Goal: Information Seeking & Learning: Learn about a topic

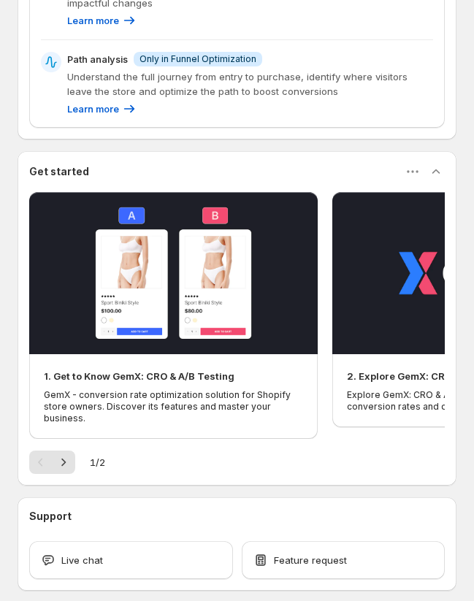
scroll to position [624, 0]
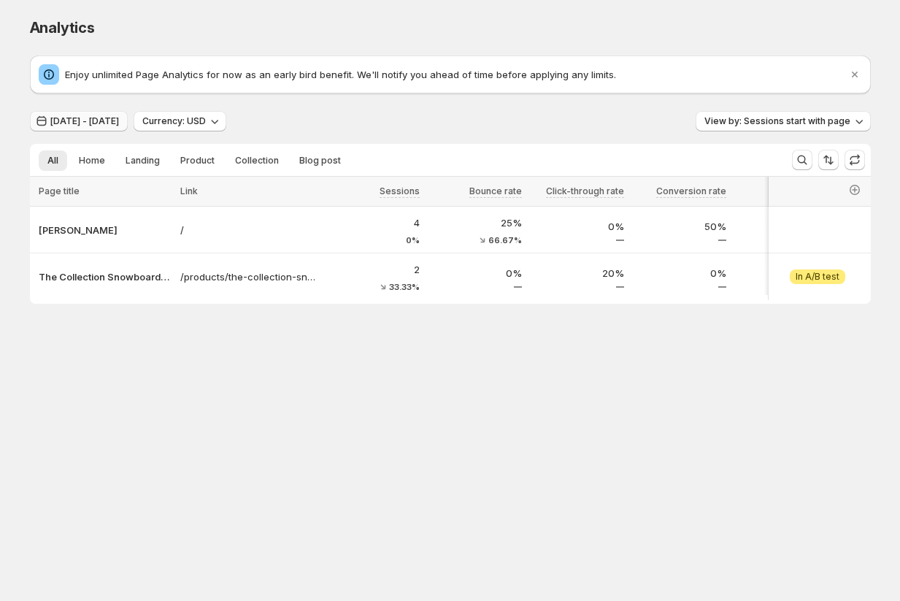
click at [99, 124] on span "Jun 30, 2025 - Aug 13, 2025" at bounding box center [84, 121] width 69 height 12
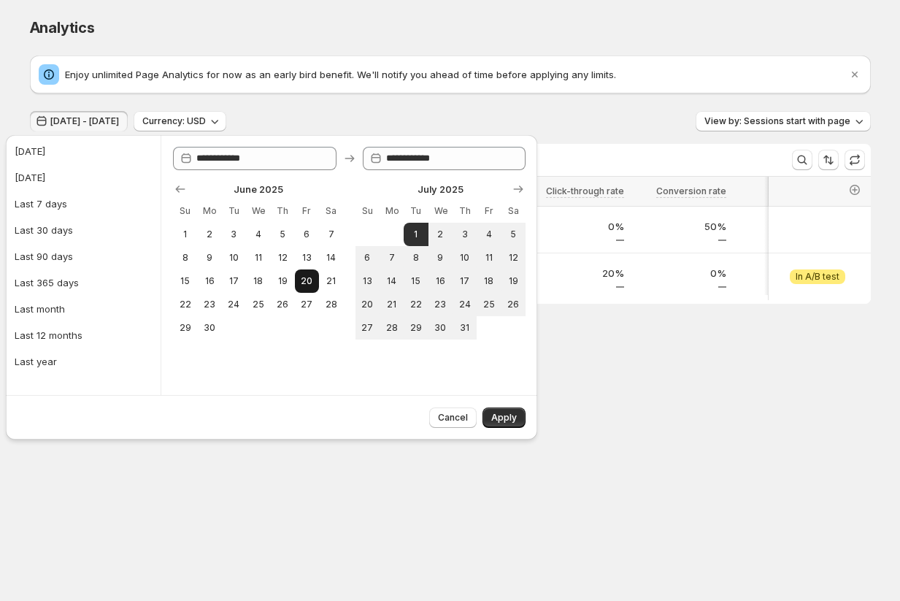
click at [303, 280] on span "20" at bounding box center [307, 281] width 12 height 12
type input "**********"
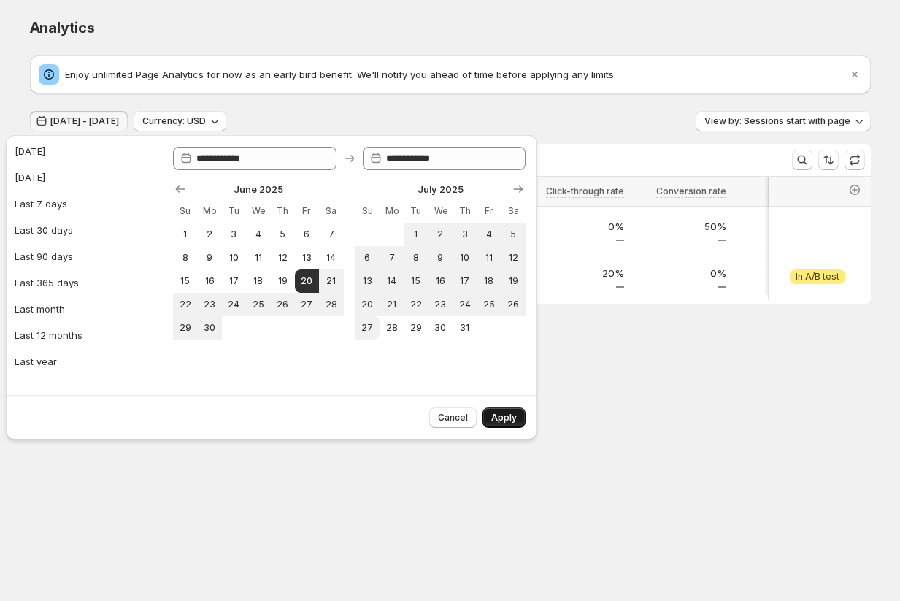
click at [504, 416] on span "Apply" at bounding box center [504, 418] width 26 height 12
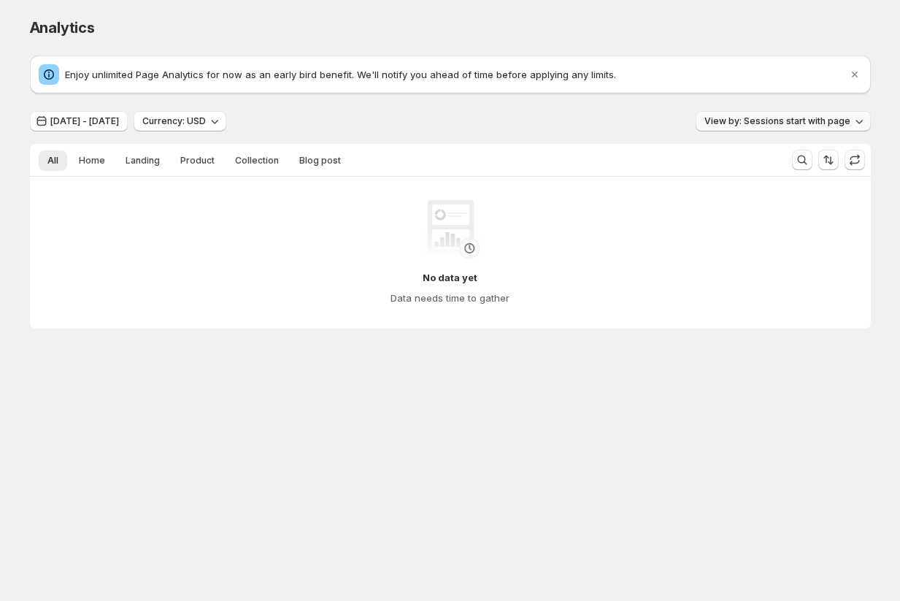
click at [746, 120] on span "View by: Sessions start with page" at bounding box center [778, 121] width 146 height 12
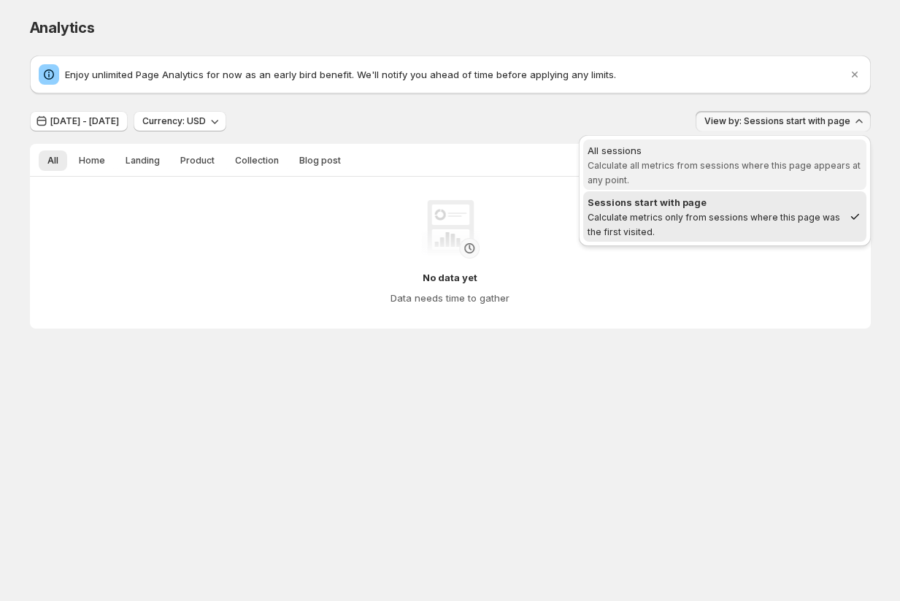
click at [701, 169] on span "Calculate all metrics from sessions where this page appears at any point." at bounding box center [724, 173] width 273 height 26
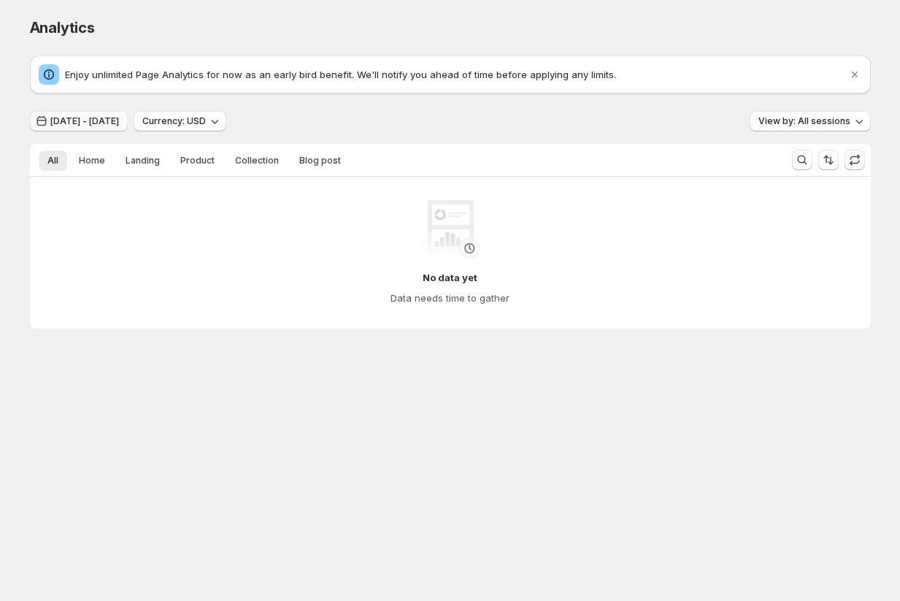
click at [102, 115] on button "Jun 19, 2025 - Jun 19, 2025" at bounding box center [79, 121] width 98 height 20
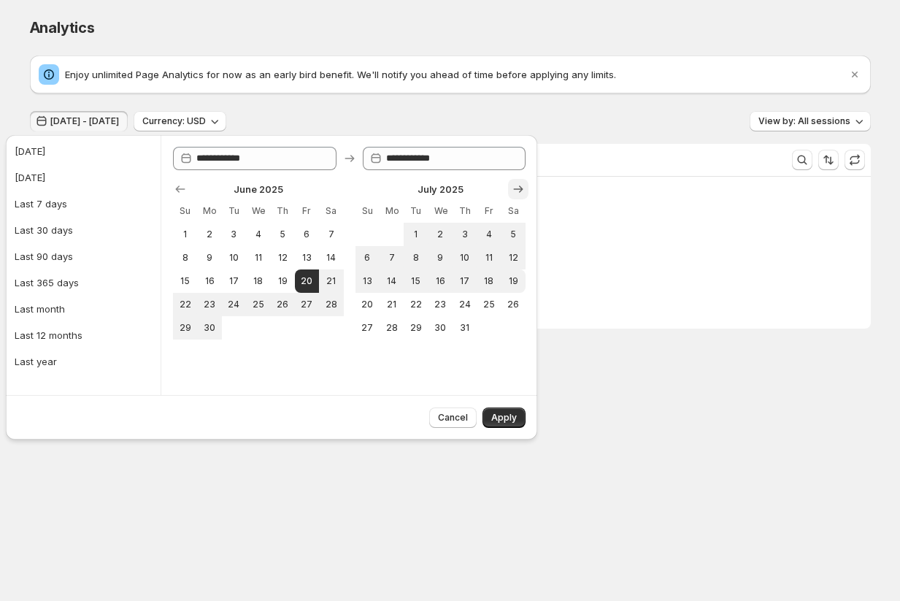
click at [512, 183] on icon "Show next month, August 2025" at bounding box center [518, 189] width 15 height 15
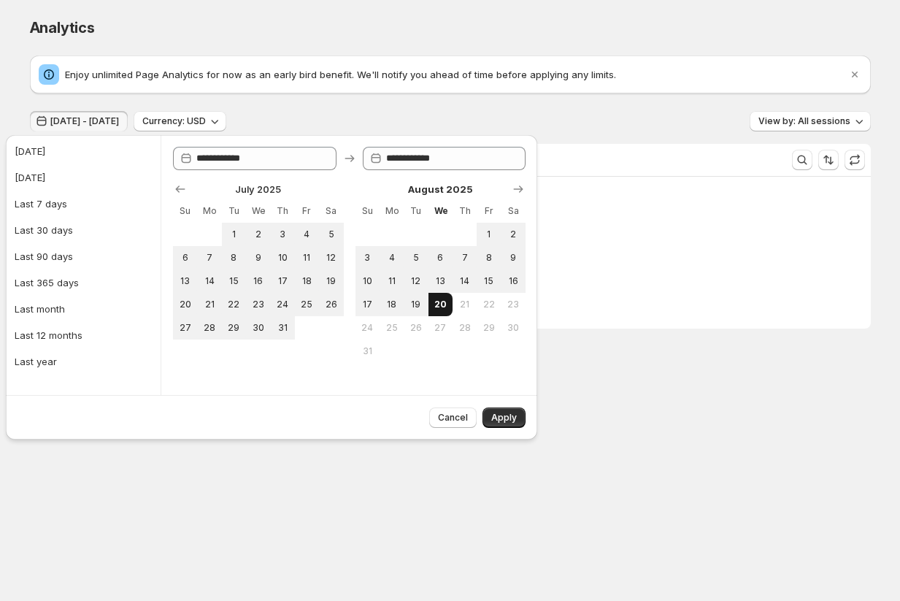
click at [437, 307] on span "20" at bounding box center [441, 305] width 12 height 12
type input "**********"
click at [432, 290] on button "13" at bounding box center [441, 280] width 24 height 23
type input "**********"
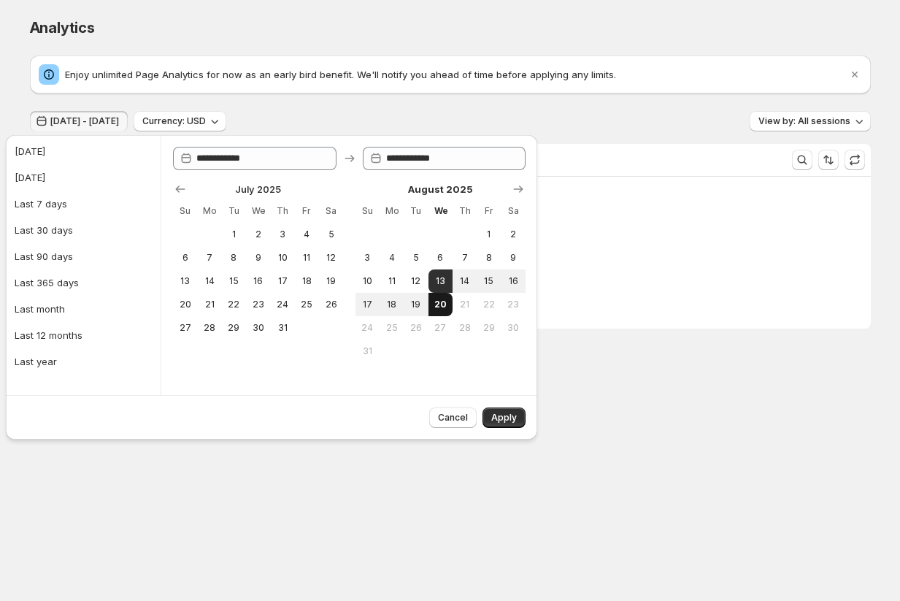
click at [437, 306] on span "20" at bounding box center [441, 305] width 12 height 12
type input "**********"
click at [459, 358] on td at bounding box center [465, 351] width 24 height 23
click at [462, 304] on span "21" at bounding box center [465, 305] width 12 height 12
click at [416, 297] on button "19" at bounding box center [416, 304] width 24 height 23
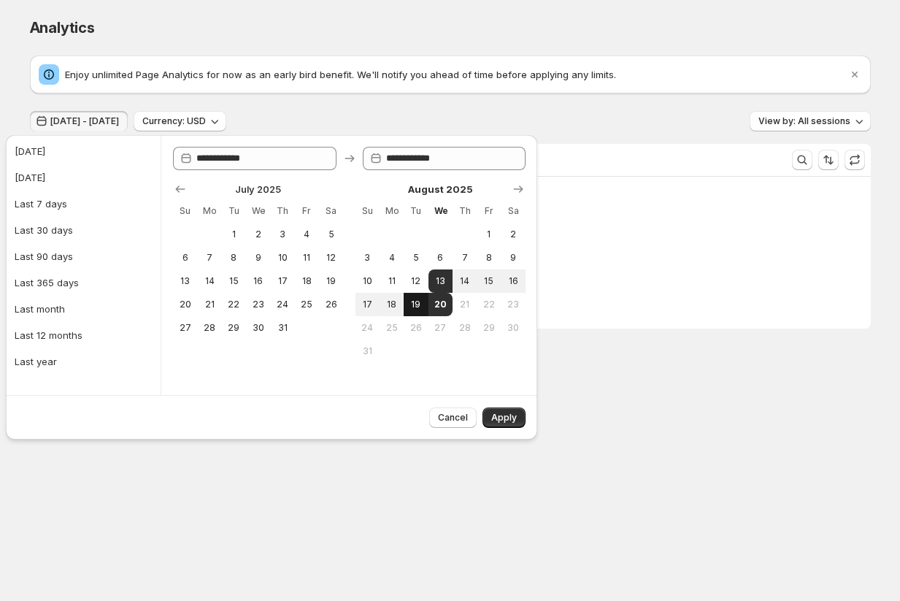
type input "**********"
click at [433, 302] on button "20" at bounding box center [441, 304] width 24 height 23
type input "**********"
click at [498, 408] on button "Apply" at bounding box center [504, 418] width 43 height 20
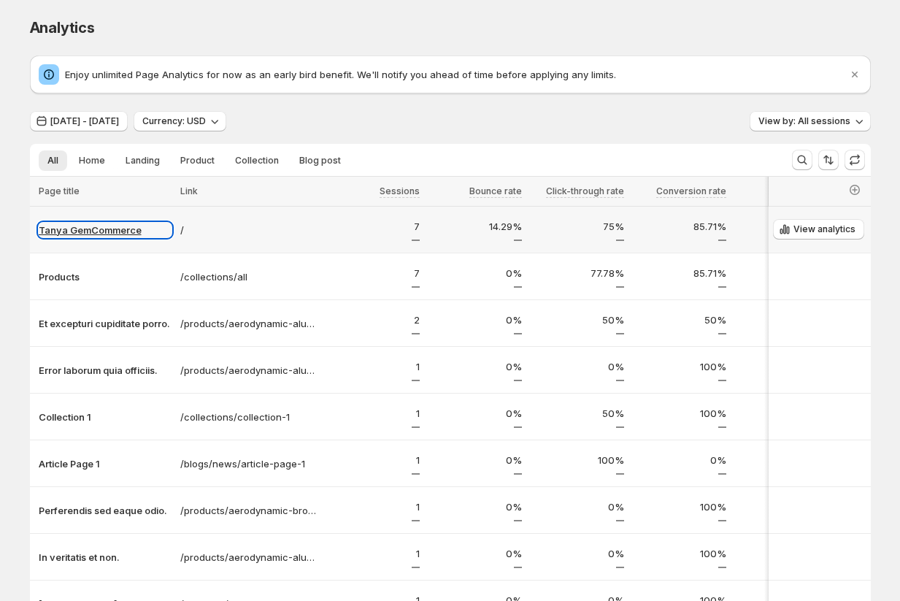
click at [77, 230] on p "Tanya GemCommerce" at bounding box center [105, 230] width 133 height 15
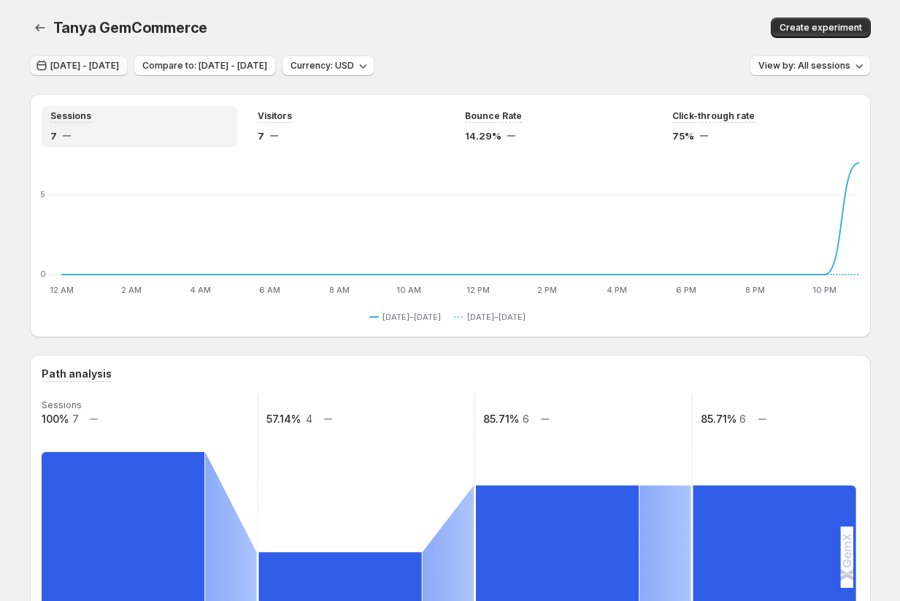
click at [119, 67] on span "Aug 18, 2025 - Aug 19, 2025" at bounding box center [84, 66] width 69 height 12
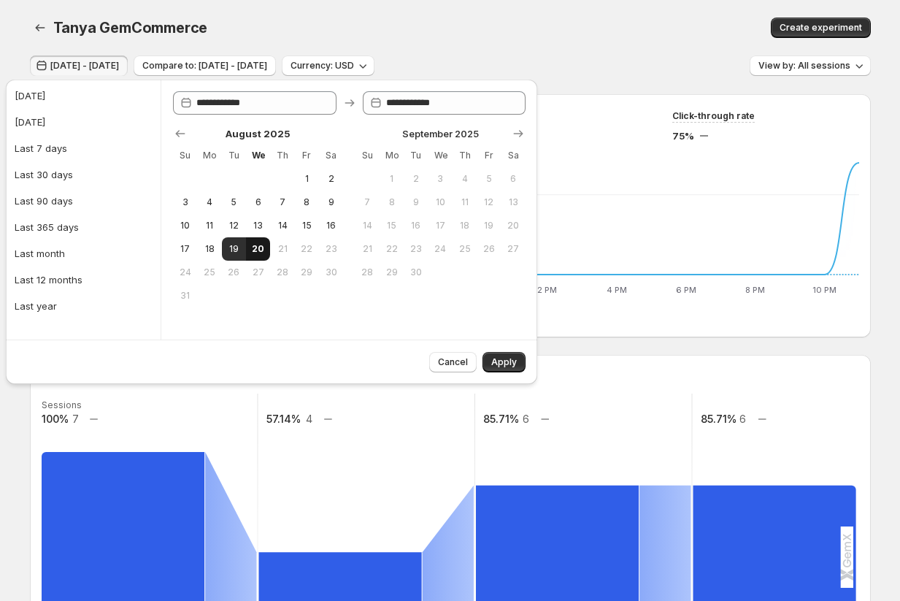
click at [264, 249] on span "20" at bounding box center [258, 249] width 12 height 12
type input "**********"
click at [504, 361] on span "Apply" at bounding box center [504, 362] width 26 height 12
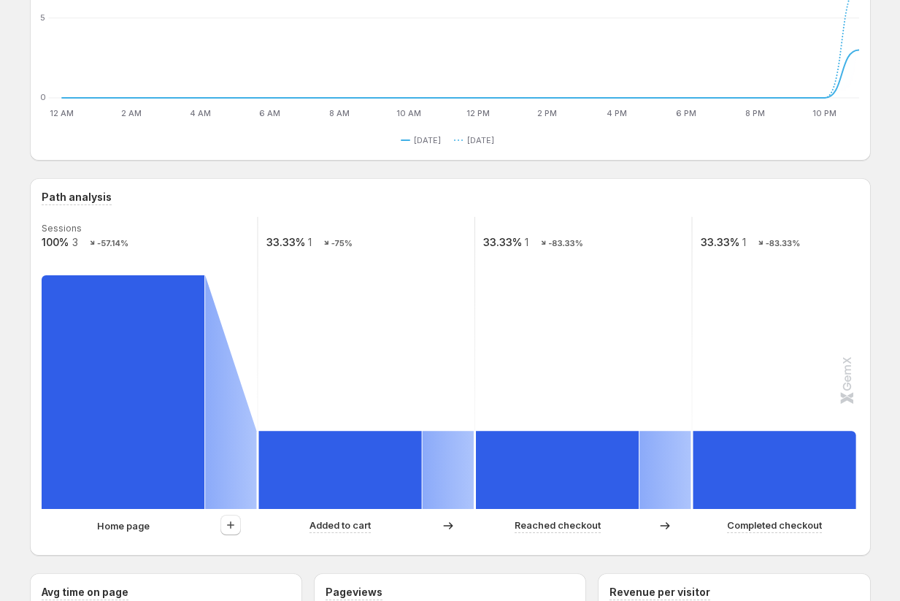
scroll to position [237, 0]
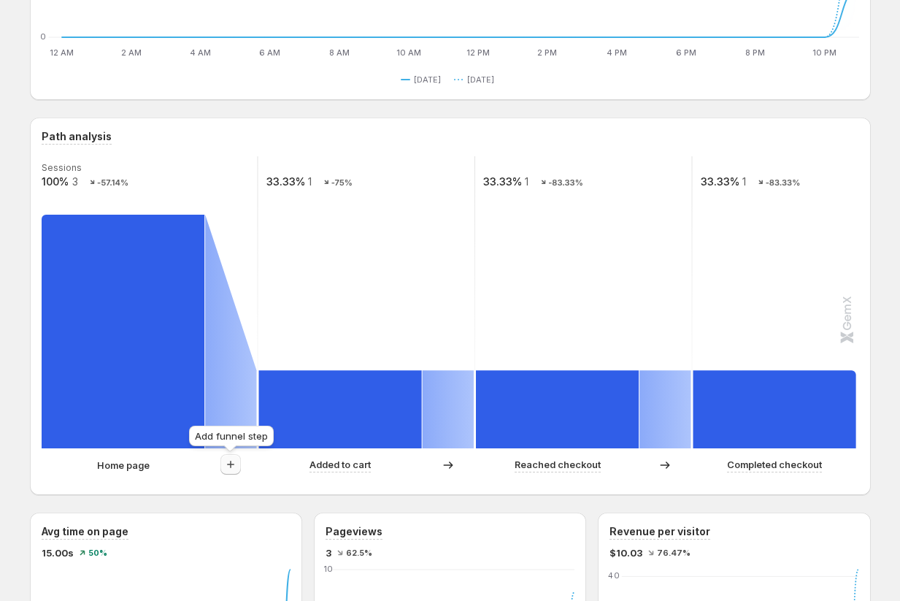
click at [232, 462] on icon "button" at bounding box center [230, 464] width 15 height 15
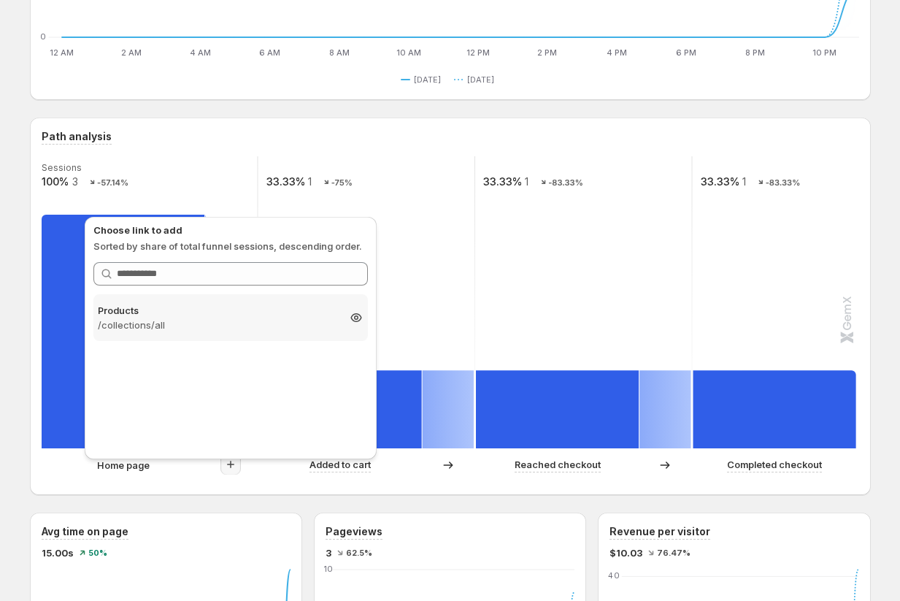
click at [257, 318] on p "/collections/all" at bounding box center [218, 325] width 240 height 15
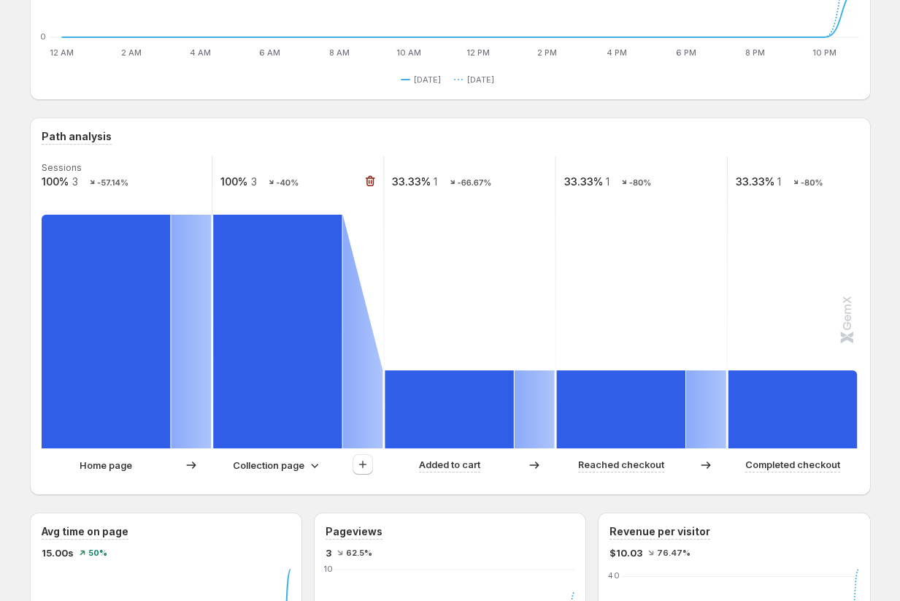
click at [325, 361] on rect at bounding box center [277, 332] width 129 height 234
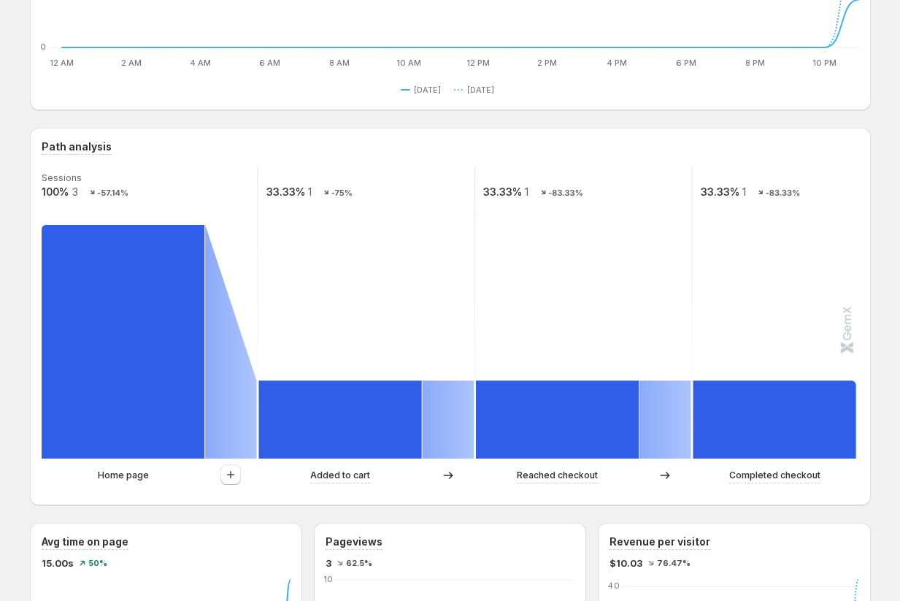
scroll to position [242, 0]
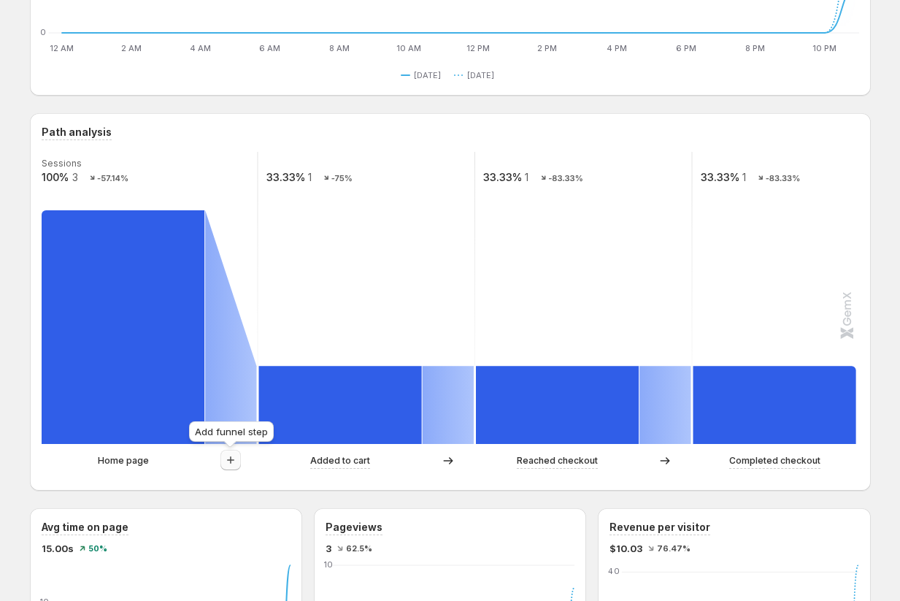
click at [230, 467] on button "button" at bounding box center [231, 460] width 20 height 20
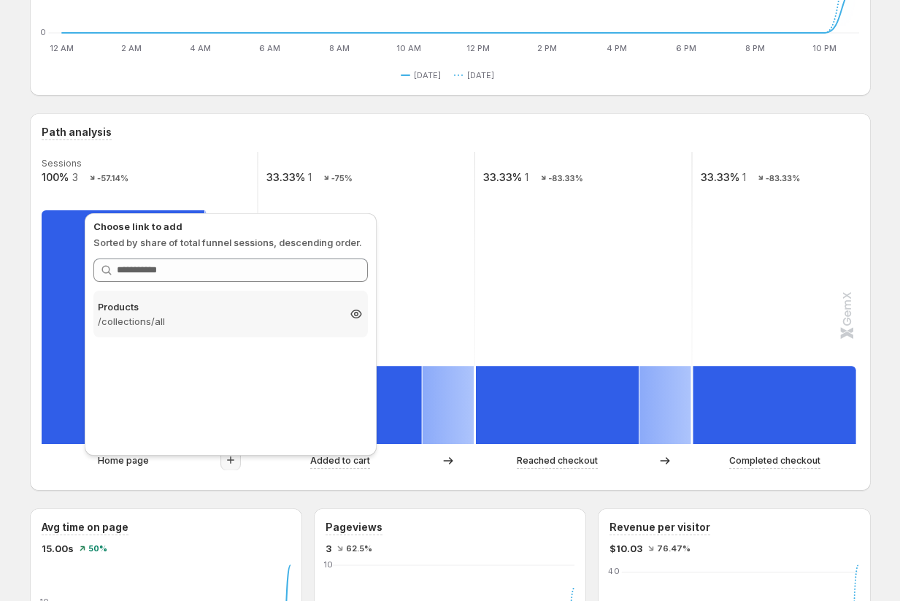
click at [268, 307] on p "Products" at bounding box center [218, 306] width 240 height 15
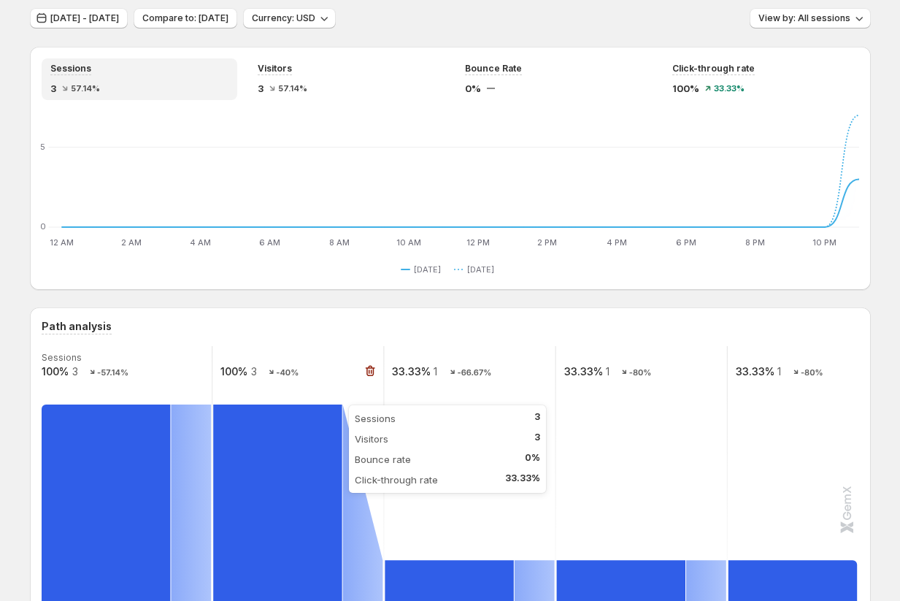
scroll to position [0, 0]
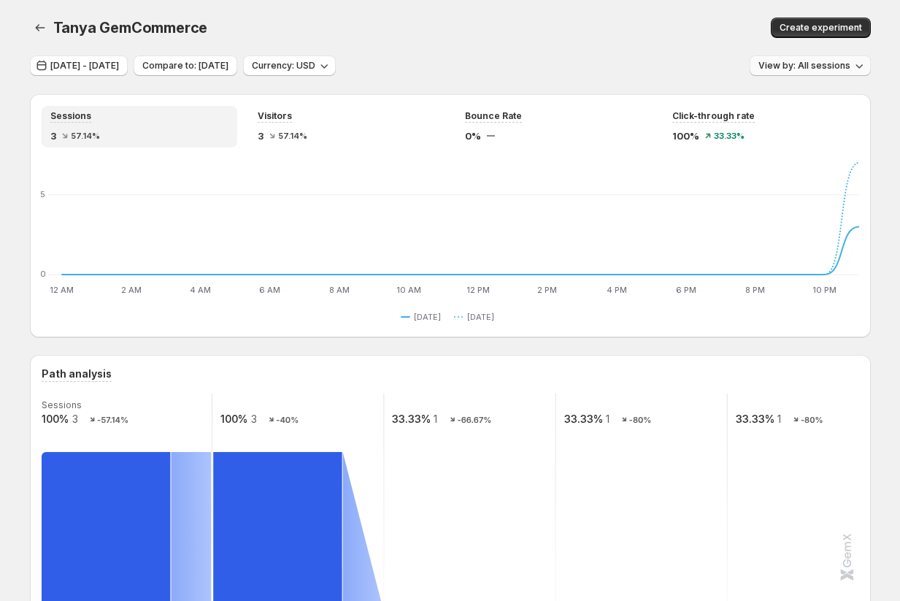
click at [858, 66] on icon "button" at bounding box center [859, 65] width 15 height 15
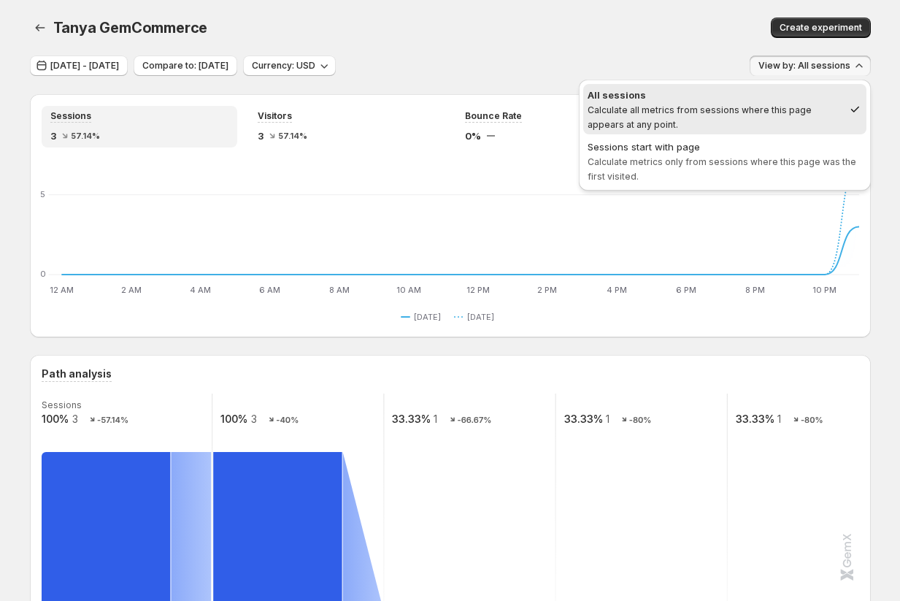
click at [635, 61] on div "[DATE] - [DATE] Compare to: [DATE] Currency: USD View by: All sessions" at bounding box center [450, 66] width 841 height 21
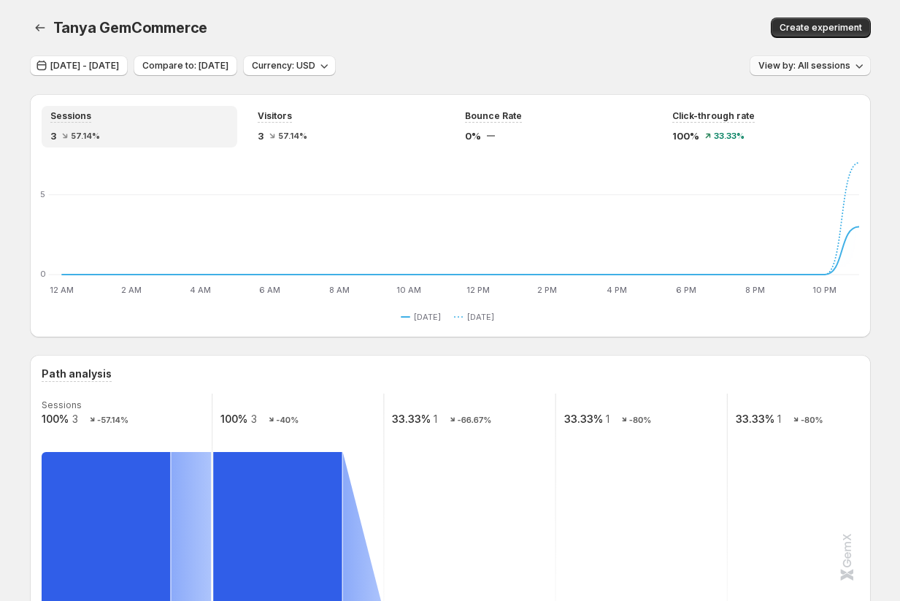
click at [516, 44] on div "[PERSON_NAME] GemCommerce. This page is ready [PERSON_NAME] Create experiment" at bounding box center [450, 28] width 841 height 56
click at [489, 3] on div "[PERSON_NAME] GemCommerce. This page is ready [PERSON_NAME] Create experiment" at bounding box center [450, 28] width 841 height 56
click at [510, 27] on div "Create experiment" at bounding box center [683, 28] width 376 height 20
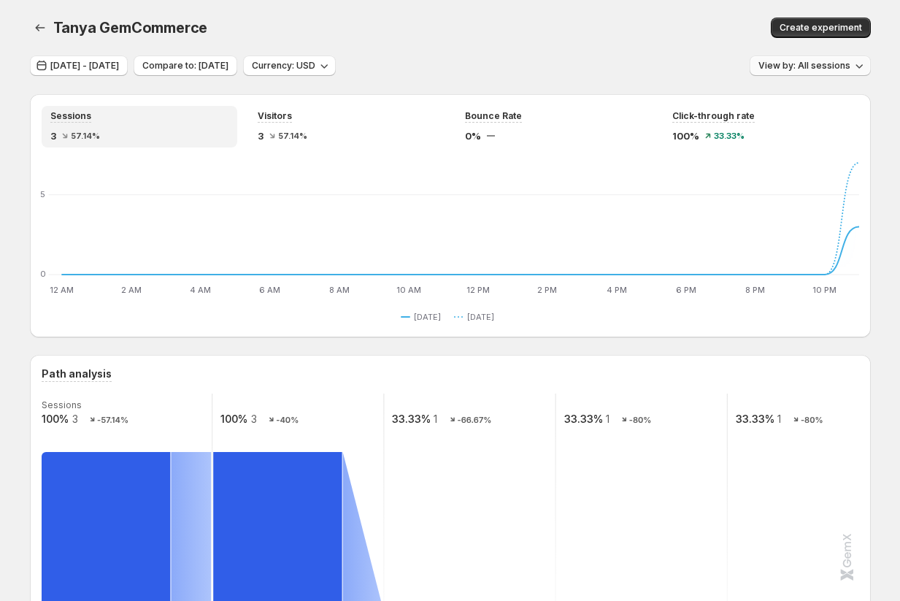
click at [469, 61] on div "[DATE] - [DATE] Compare to: [DATE] Currency: USD View by: All sessions" at bounding box center [450, 66] width 841 height 21
click at [462, 58] on div "[DATE] - [DATE] Compare to: [DATE] Currency: USD View by: All sessions" at bounding box center [450, 66] width 841 height 21
click at [452, 52] on div "[PERSON_NAME] GemCommerce. This page is ready [PERSON_NAME] Create experiment" at bounding box center [450, 28] width 841 height 56
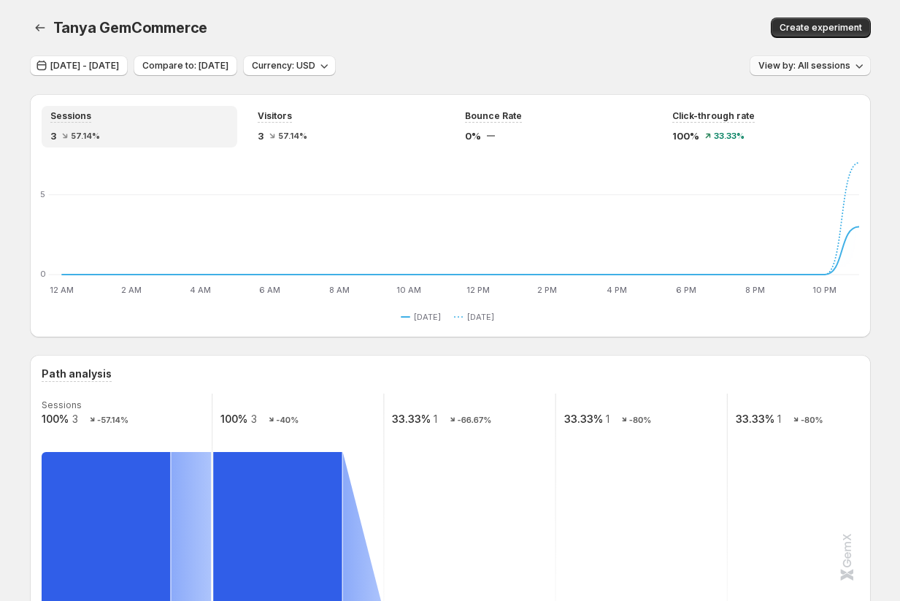
click at [467, 46] on div "[PERSON_NAME] GemCommerce. This page is ready [PERSON_NAME] Create experiment" at bounding box center [450, 28] width 841 height 56
click at [436, 74] on div "[DATE] - [DATE] Compare to: [DATE] Currency: USD View by: All sessions" at bounding box center [450, 66] width 841 height 21
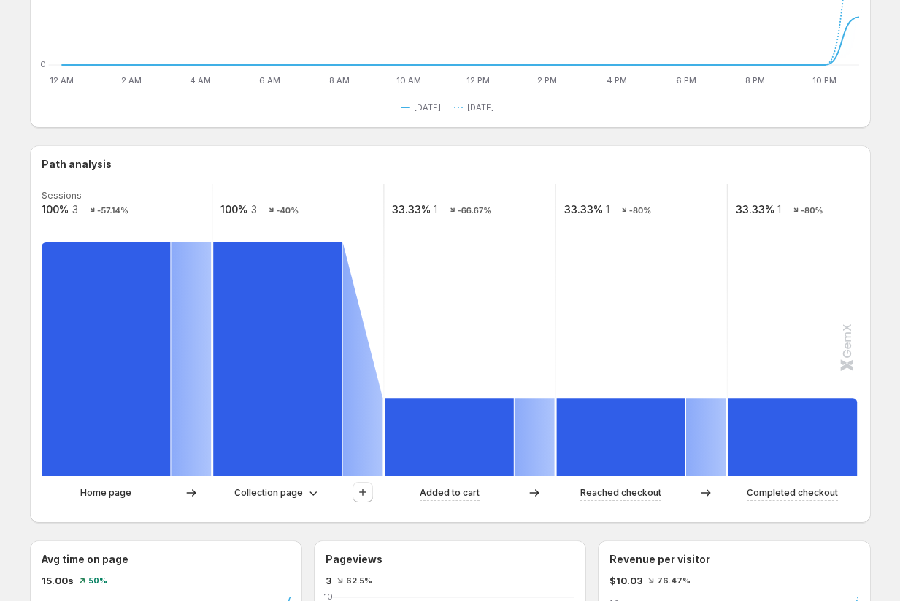
scroll to position [302, 0]
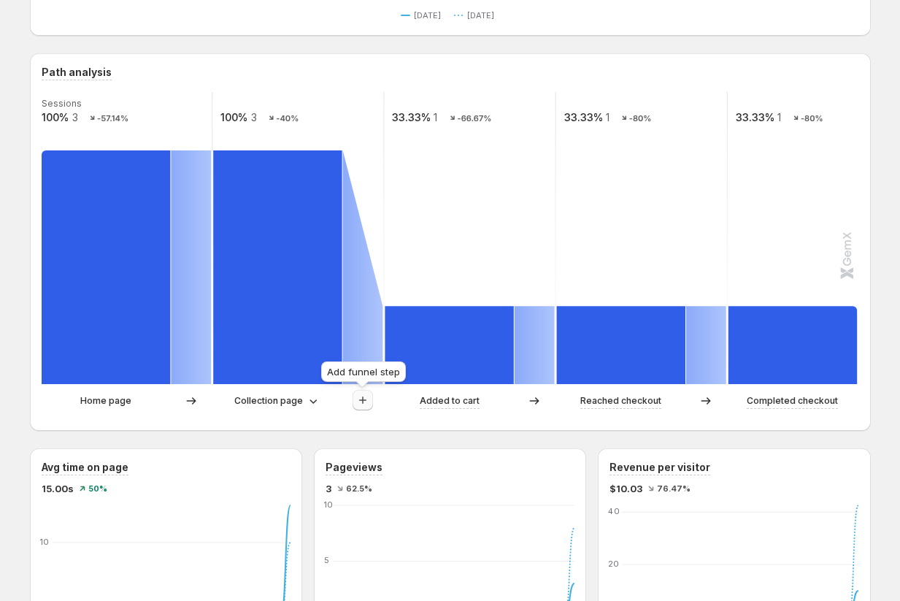
click at [363, 404] on icon "button" at bounding box center [362, 400] width 7 height 7
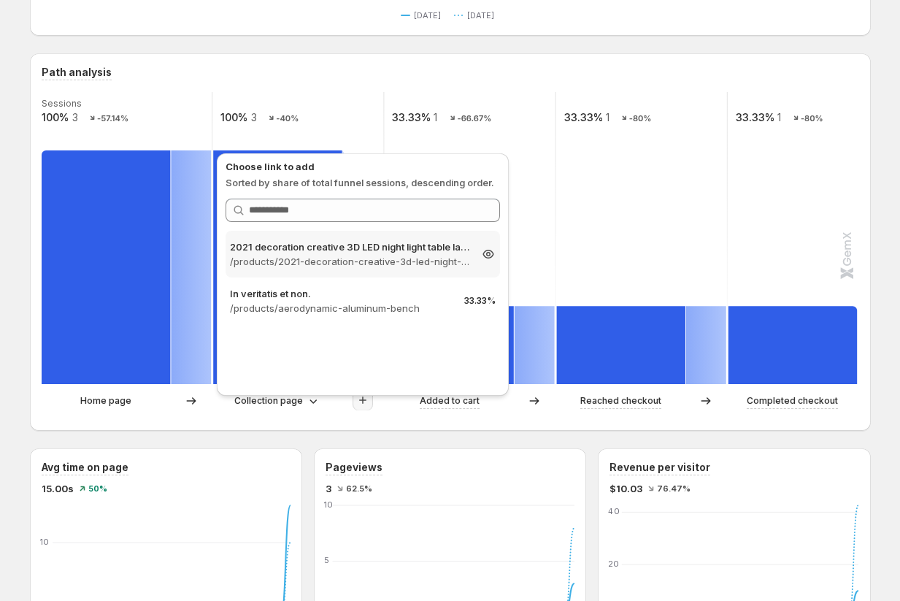
click at [364, 247] on p "2021 decoration creative 3D LED night light table lamp children bedroo" at bounding box center [350, 247] width 240 height 15
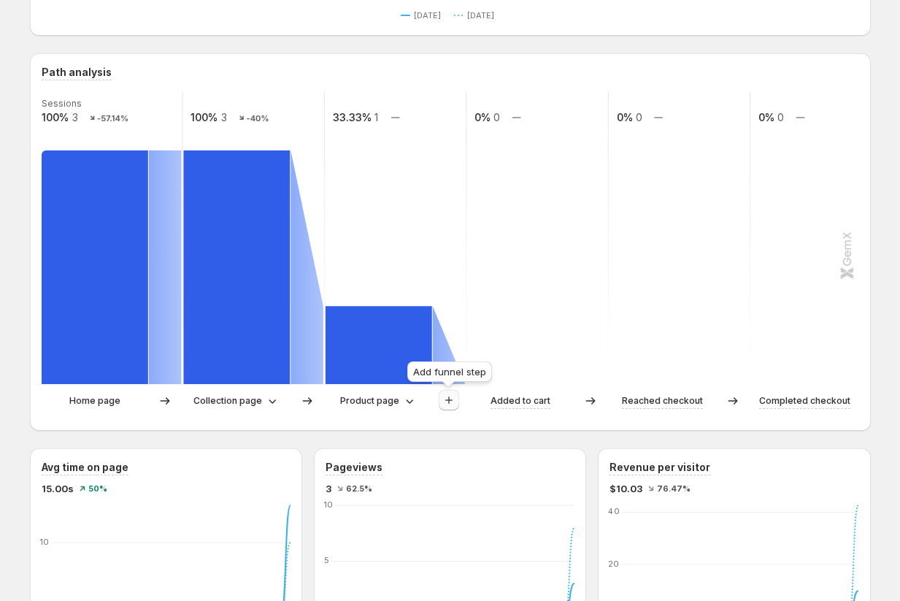
click at [445, 405] on icon "button" at bounding box center [449, 400] width 15 height 15
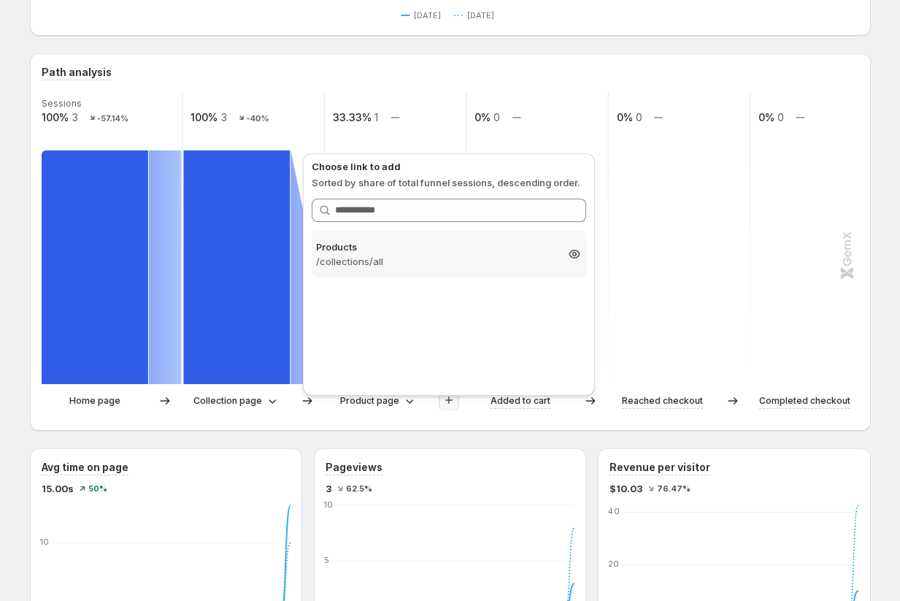
click at [417, 251] on p "Products" at bounding box center [436, 247] width 240 height 15
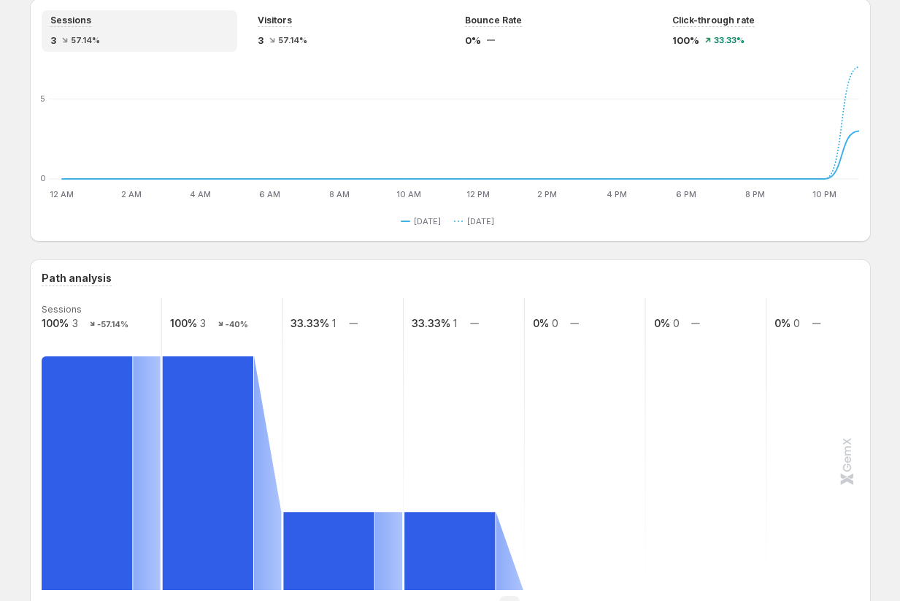
scroll to position [37, 0]
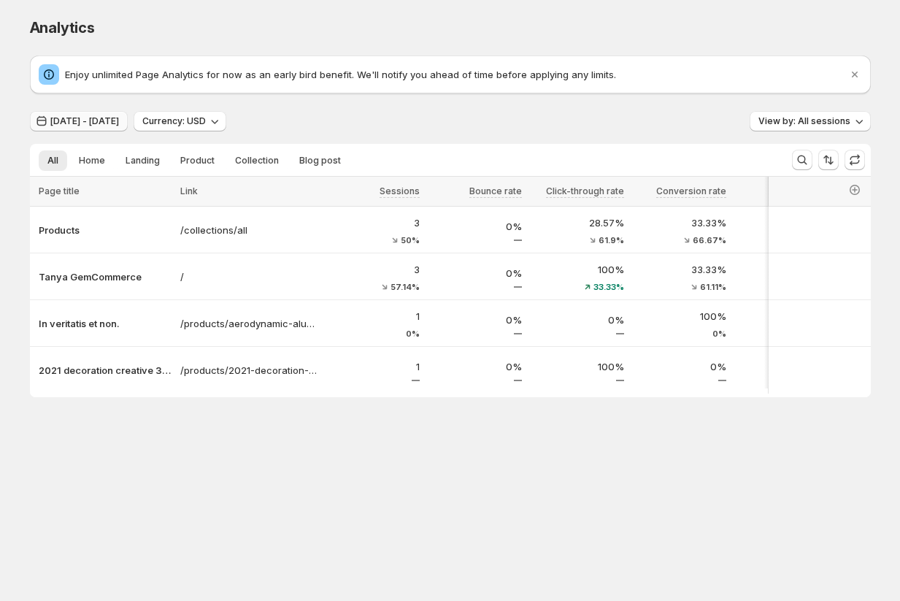
click at [101, 120] on span "[DATE] - [DATE]" at bounding box center [84, 121] width 69 height 12
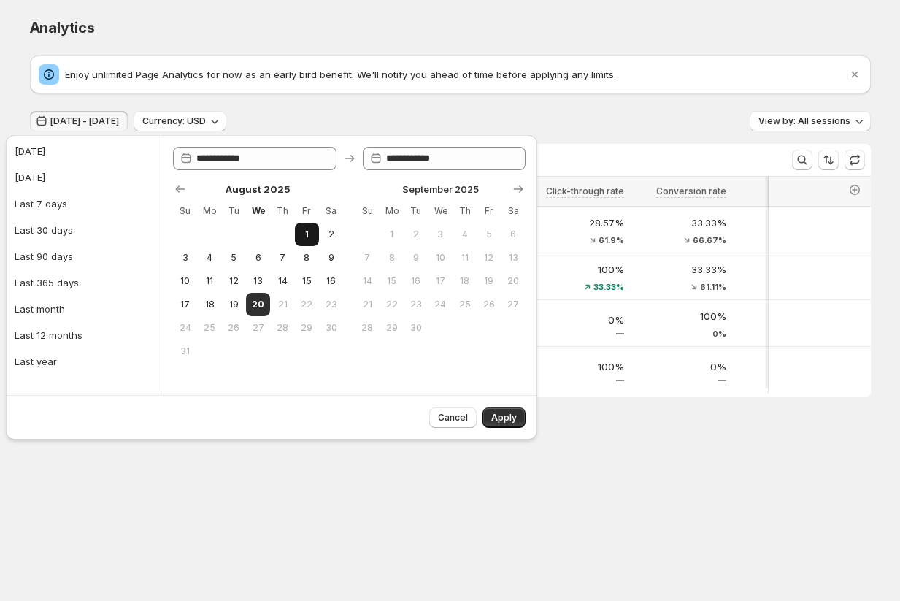
click at [302, 237] on span "1" at bounding box center [307, 235] width 12 height 12
type input "**********"
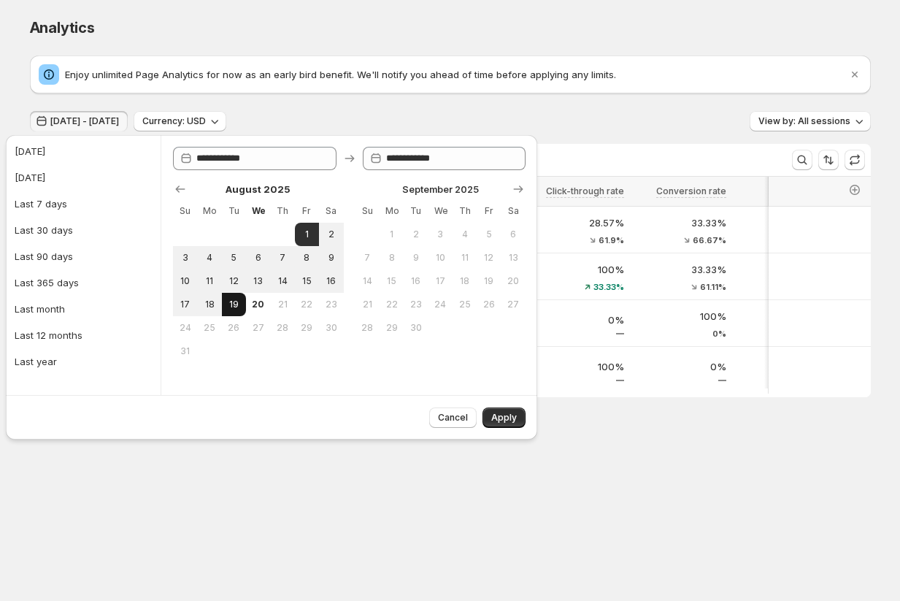
click at [229, 303] on span "19" at bounding box center [234, 305] width 12 height 12
type input "**********"
click at [212, 300] on span "18" at bounding box center [209, 305] width 12 height 12
type input "**********"
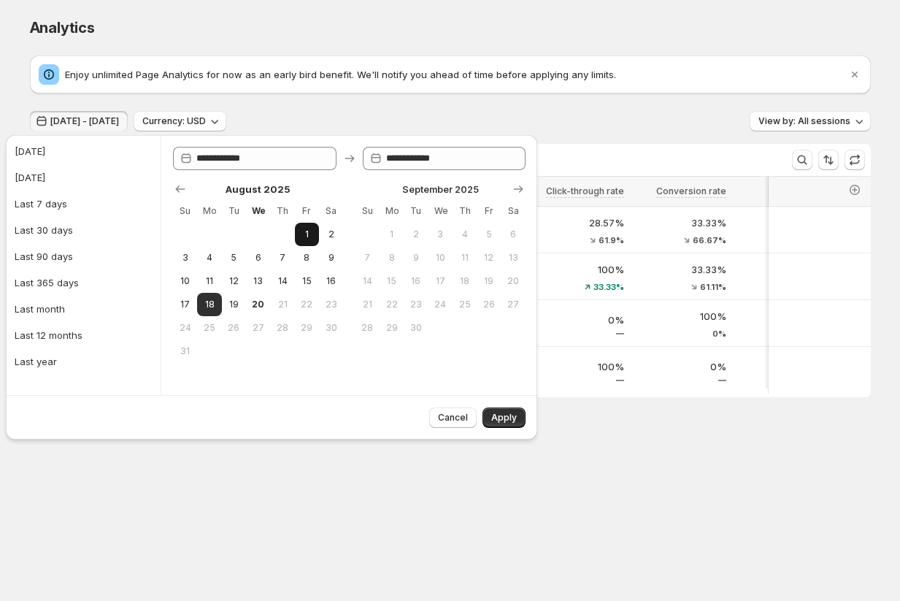
click at [303, 239] on span "1" at bounding box center [307, 235] width 12 height 12
type input "**********"
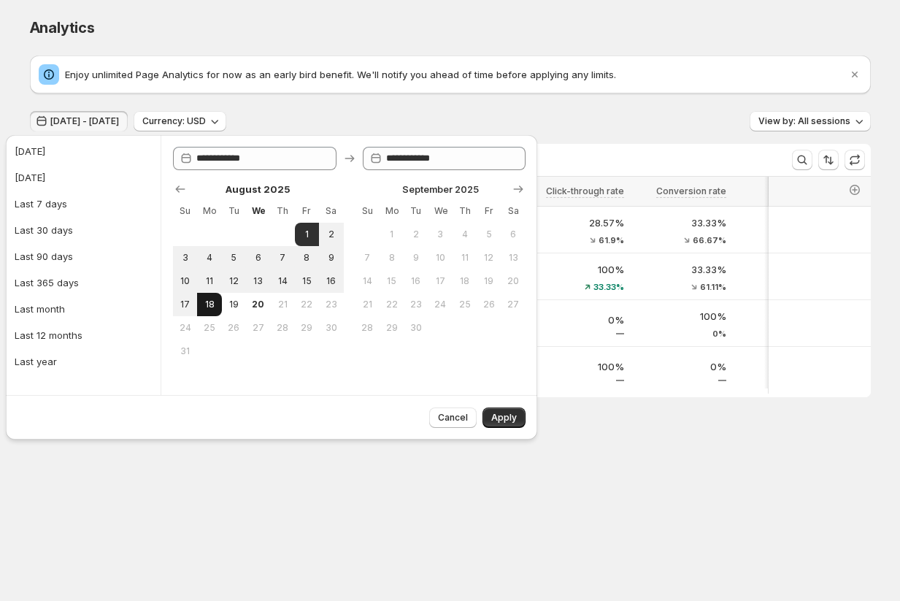
click at [207, 295] on button "18" at bounding box center [209, 304] width 24 height 23
type input "**********"
click at [502, 413] on span "Apply" at bounding box center [504, 418] width 26 height 12
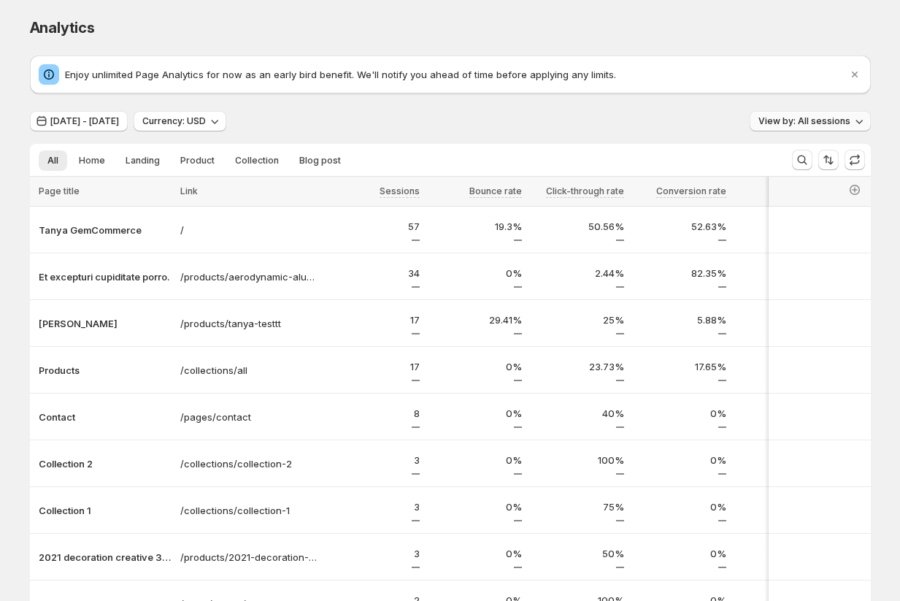
click at [784, 122] on span "View by: All sessions" at bounding box center [805, 121] width 92 height 12
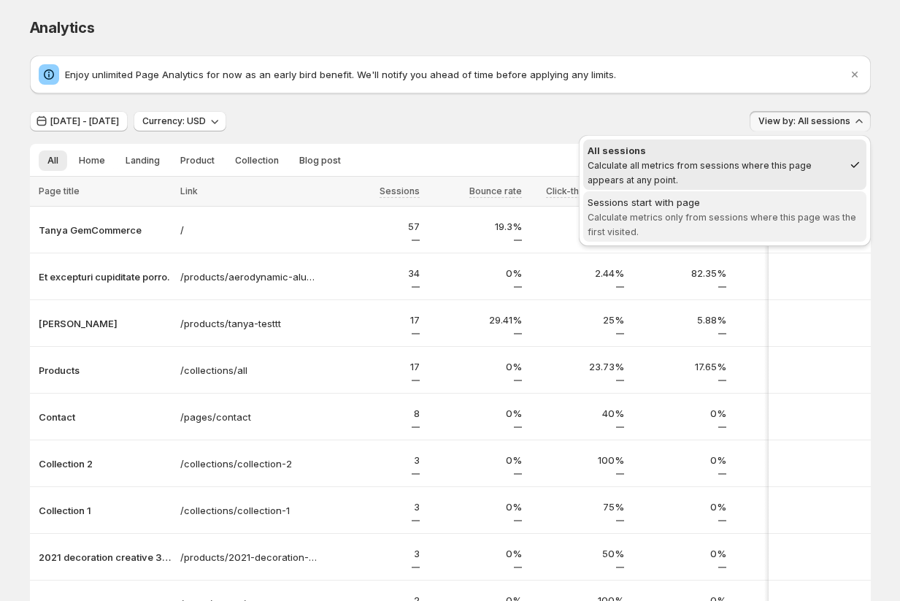
click at [725, 198] on div "Sessions start with page" at bounding box center [725, 202] width 275 height 15
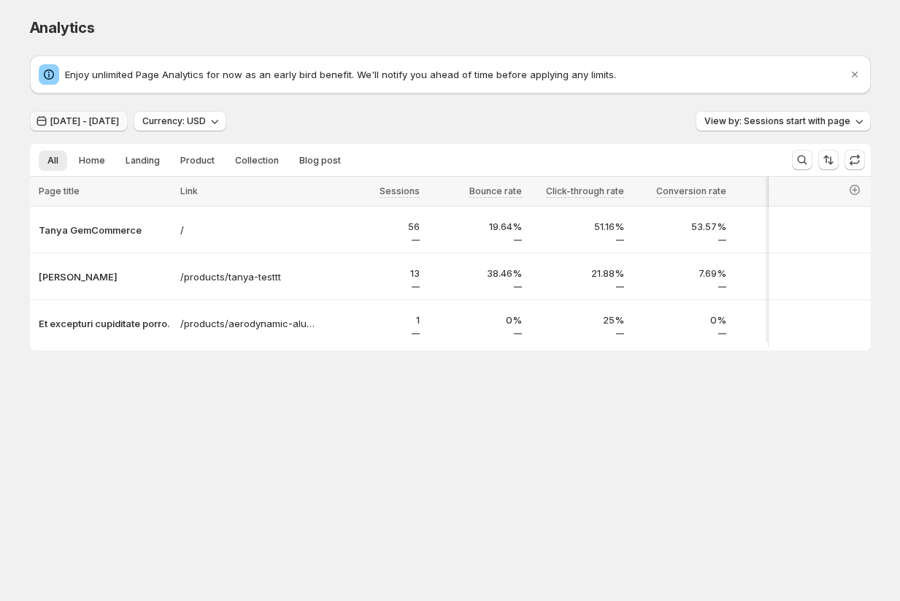
click at [83, 118] on span "[DATE] - [DATE]" at bounding box center [84, 121] width 69 height 12
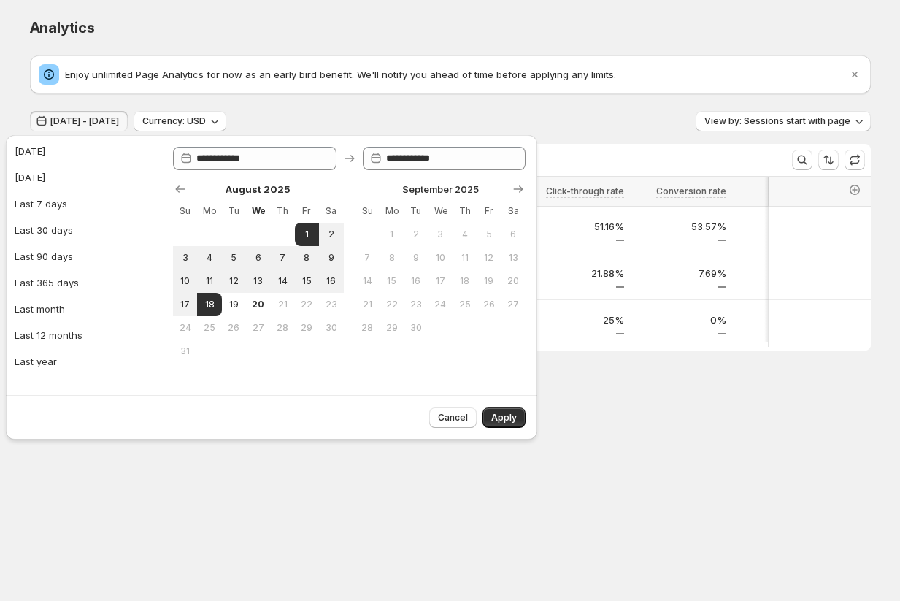
click at [233, 482] on body "Analytics. This page is ready Analytics Enjoy unlimited Page Analytics for now …" at bounding box center [450, 300] width 900 height 601
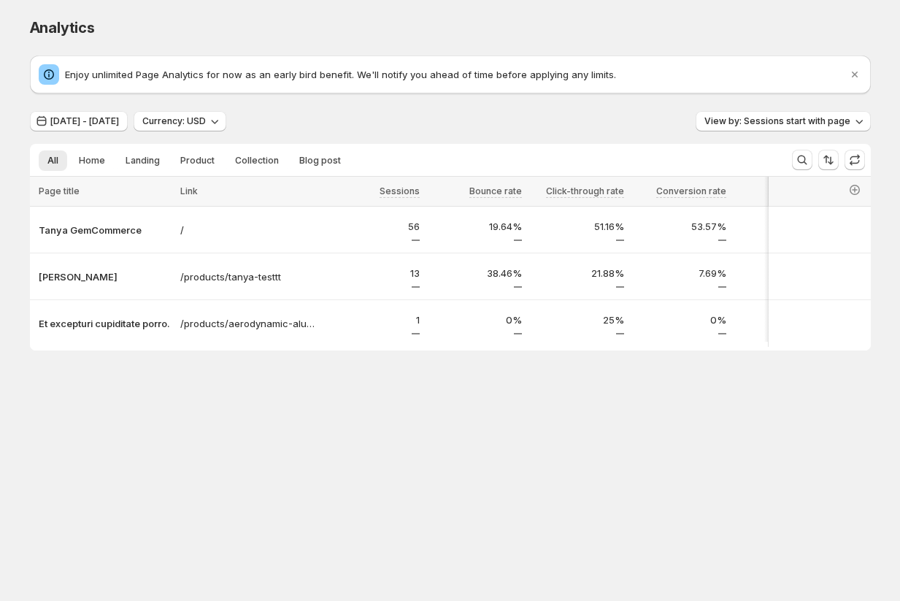
click at [111, 438] on body "Analytics. This page is ready Analytics Enjoy unlimited Page Analytics for now …" at bounding box center [450, 300] width 900 height 601
